Goal: Communication & Community: Participate in discussion

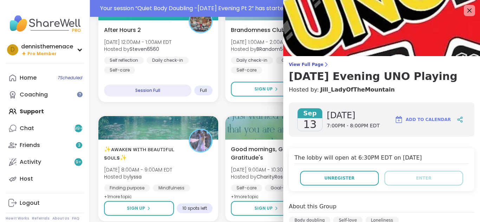
click at [11, 8] on div "d dennisthemenace Pro Member Profile Membership Settings Help Home 7 Scheduled …" at bounding box center [45, 111] width 90 height 222
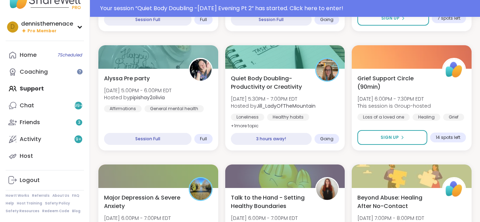
scroll to position [428, 0]
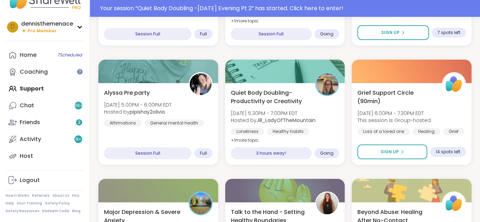
click at [470, 38] on div "Planning for the Week [DATE] 5:00PM - 6:30PM EDT Hosted by megquinn Personal de…" at bounding box center [411, 5] width 120 height 82
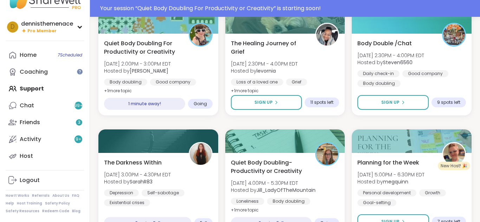
scroll to position [234, 0]
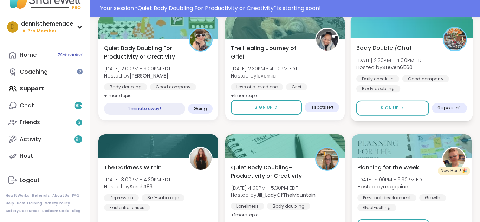
click at [414, 81] on div "Good company" at bounding box center [425, 78] width 47 height 7
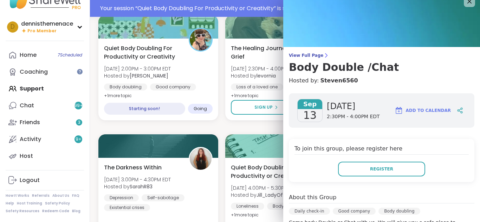
scroll to position [0, 0]
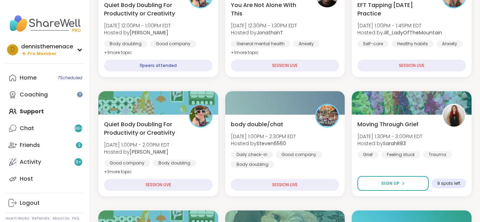
click at [33, 111] on div "Home 7 Scheduled Coaching Support Chat 99 + Friends 3 Activity 9 + Host" at bounding box center [45, 129] width 78 height 118
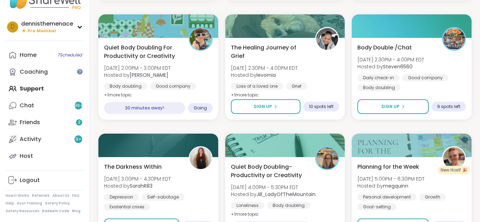
scroll to position [590, 0]
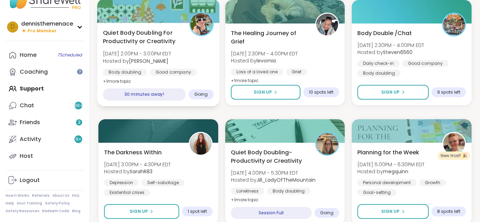
click at [158, 62] on b "[PERSON_NAME]" at bounding box center [148, 60] width 39 height 7
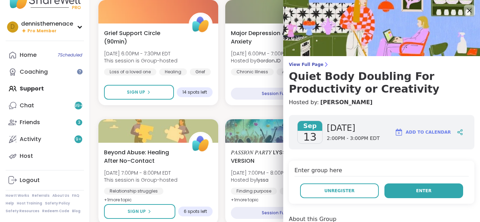
click at [423, 188] on span "Enter" at bounding box center [423, 191] width 15 height 6
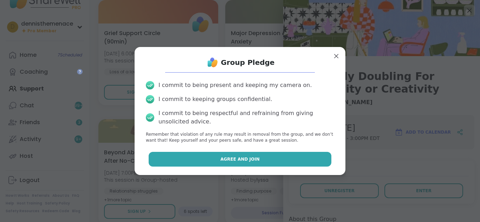
click at [281, 166] on button "Agree and Join" at bounding box center [240, 159] width 183 height 15
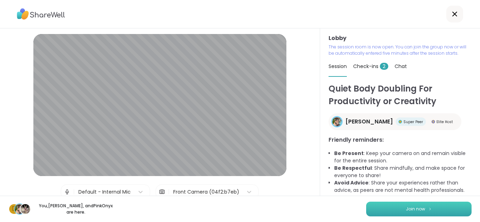
click at [418, 208] on span "Join now" at bounding box center [415, 209] width 19 height 6
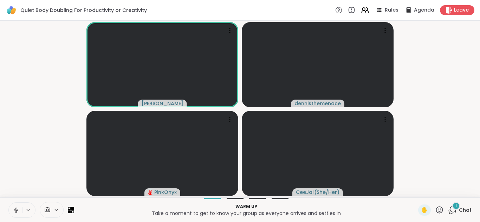
click at [15, 208] on icon at bounding box center [16, 210] width 6 height 6
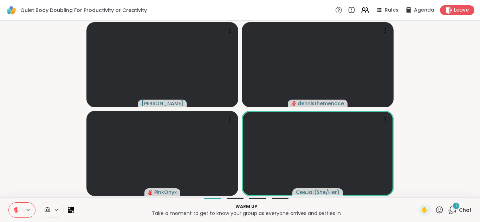
click at [466, 212] on span "Chat" at bounding box center [465, 210] width 13 height 7
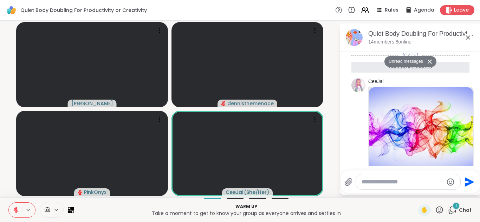
scroll to position [83, 0]
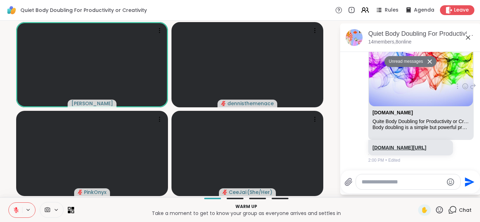
click at [388, 145] on link "sharewellnow.com/session/6268ceac-2f7e-4211-aef1-197674069984" at bounding box center [399, 148] width 54 height 6
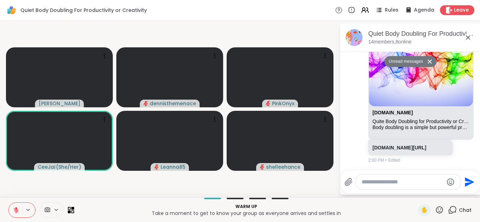
click at [15, 210] on icon at bounding box center [16, 210] width 5 height 5
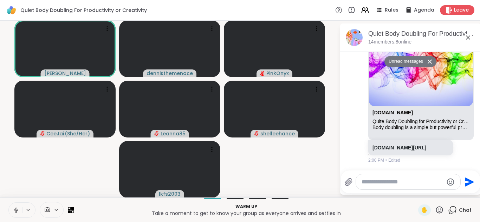
click at [15, 210] on icon at bounding box center [16, 209] width 2 height 3
click at [15, 210] on icon at bounding box center [16, 210] width 5 height 5
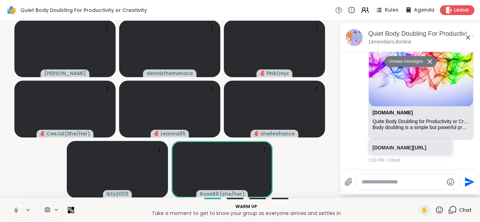
click at [15, 210] on icon at bounding box center [16, 209] width 2 height 3
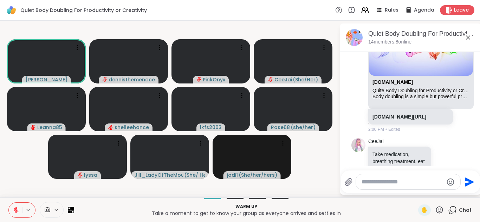
scroll to position [117, 0]
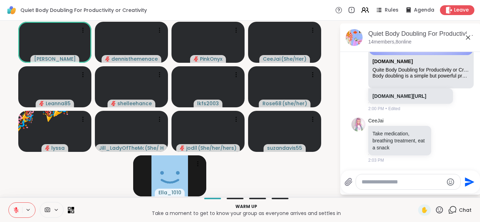
click at [17, 207] on icon at bounding box center [16, 210] width 6 height 6
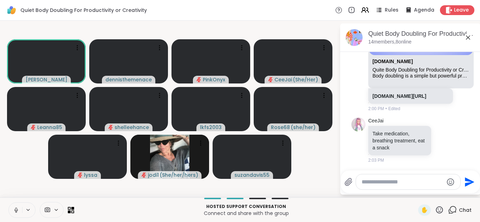
click at [17, 207] on icon at bounding box center [16, 210] width 6 height 6
click at [414, 184] on textarea "Type your message" at bounding box center [402, 182] width 82 height 7
type textarea "**********"
click at [438, 206] on icon at bounding box center [439, 210] width 9 height 9
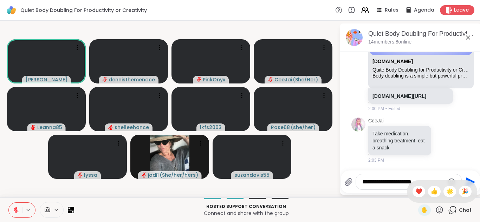
click at [438, 206] on icon at bounding box center [439, 210] width 9 height 9
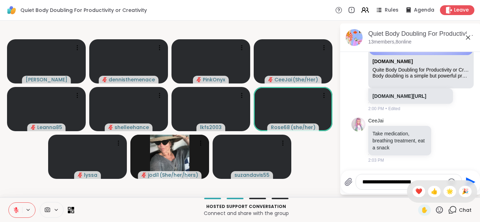
click at [438, 206] on icon at bounding box center [439, 210] width 9 height 9
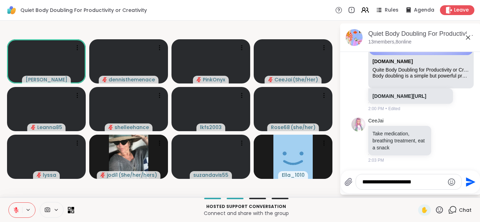
click at [467, 181] on icon "Send" at bounding box center [470, 181] width 9 height 9
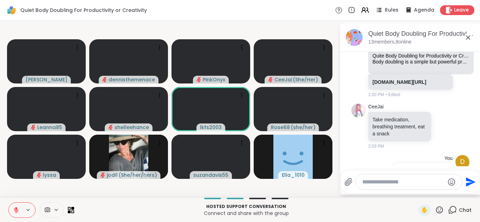
scroll to position [155, 0]
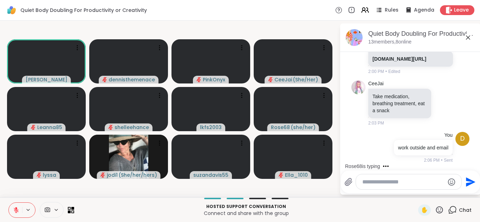
click at [395, 176] on div at bounding box center [408, 182] width 105 height 15
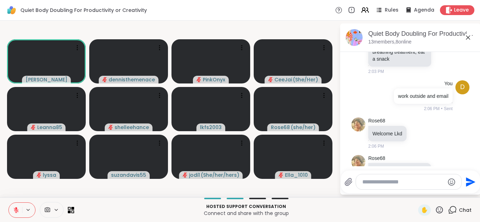
scroll to position [251, 0]
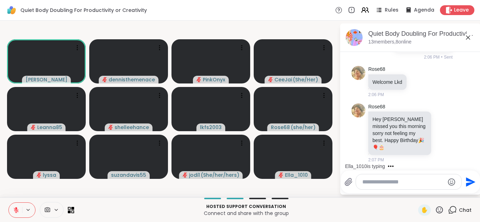
click at [396, 184] on textarea "Type your message" at bounding box center [403, 182] width 82 height 7
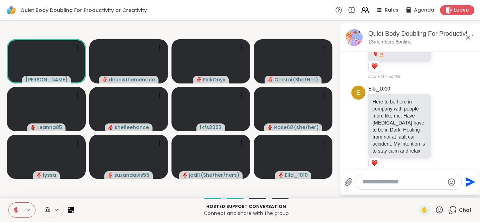
scroll to position [367, 0]
